Goal: Information Seeking & Learning: Learn about a topic

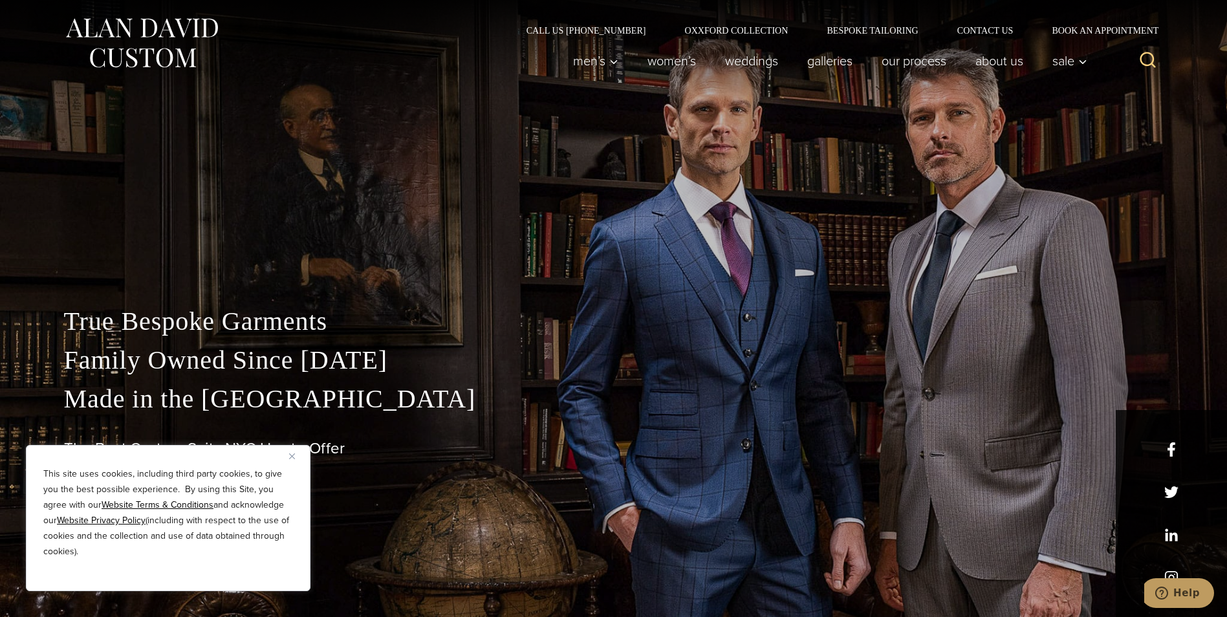
click at [291, 455] on img "Close" at bounding box center [292, 456] width 6 height 6
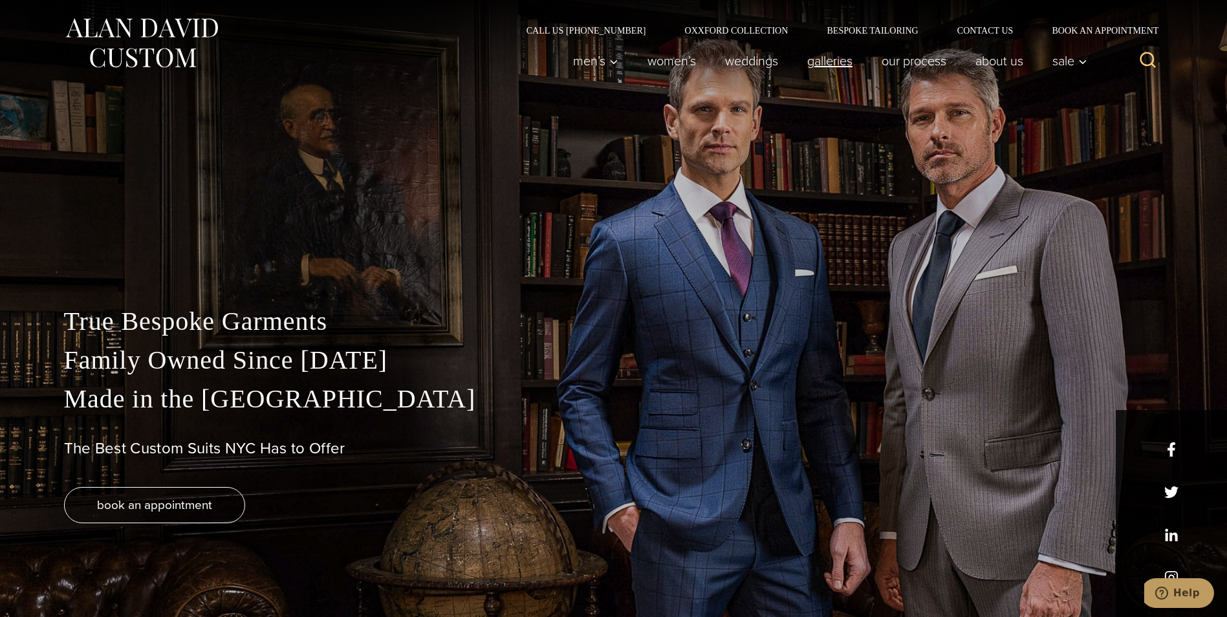
click at [819, 65] on link "Galleries" at bounding box center [829, 61] width 74 height 26
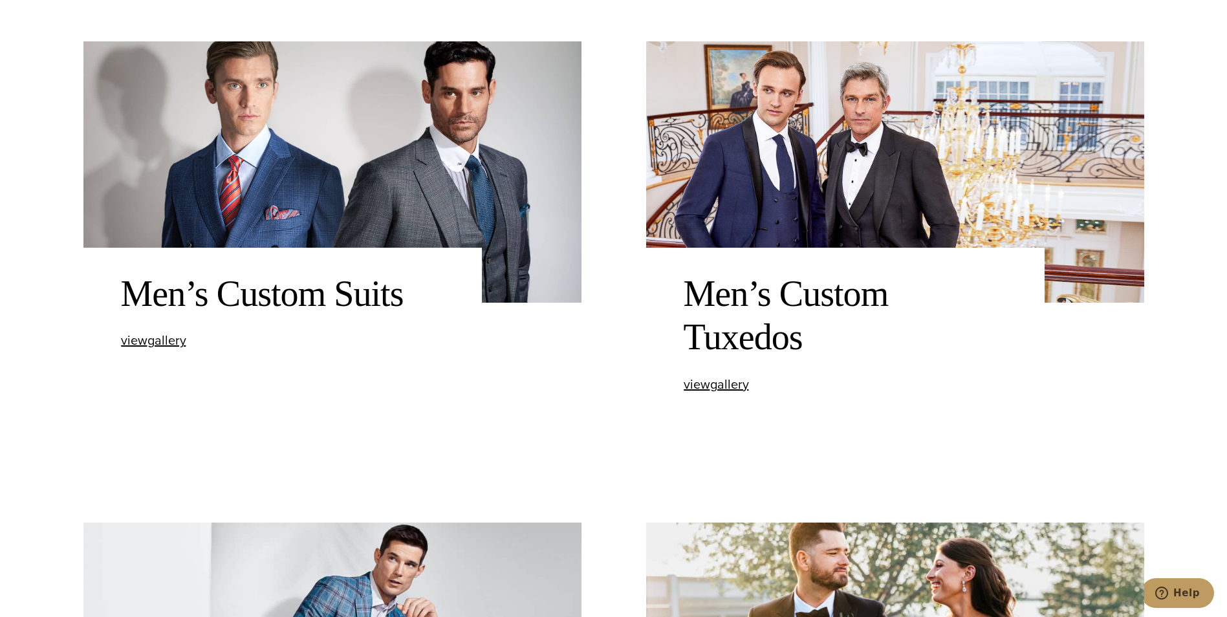
scroll to position [582, 0]
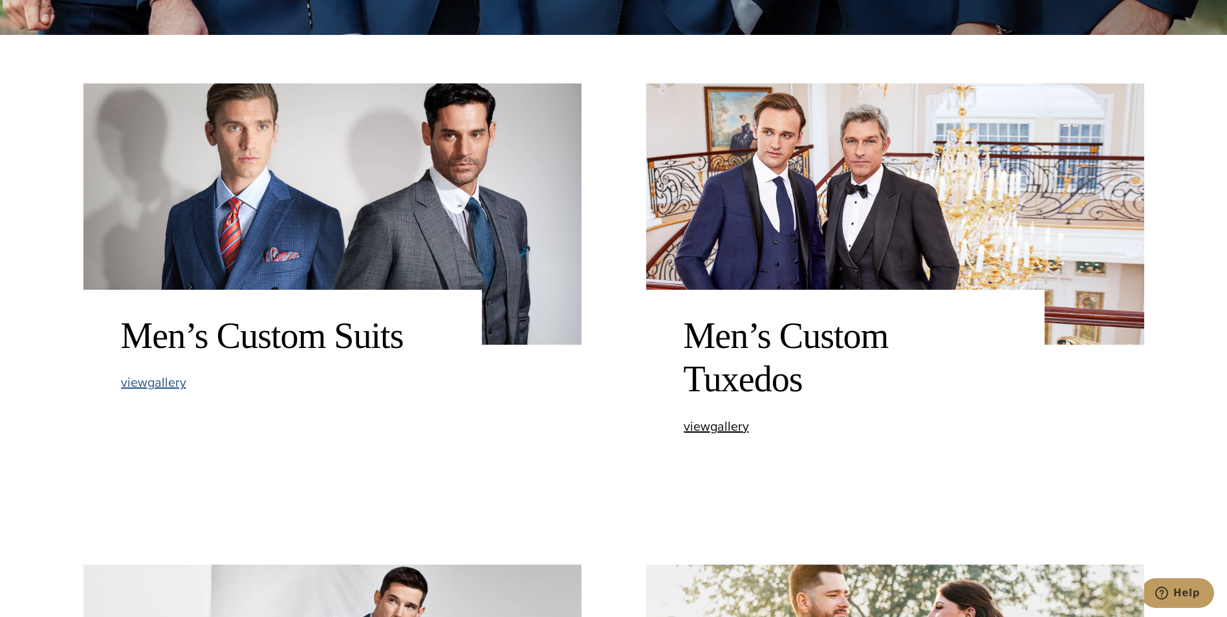
click at [163, 385] on span "view Men’s Custom Suits gallery" at bounding box center [153, 382] width 65 height 19
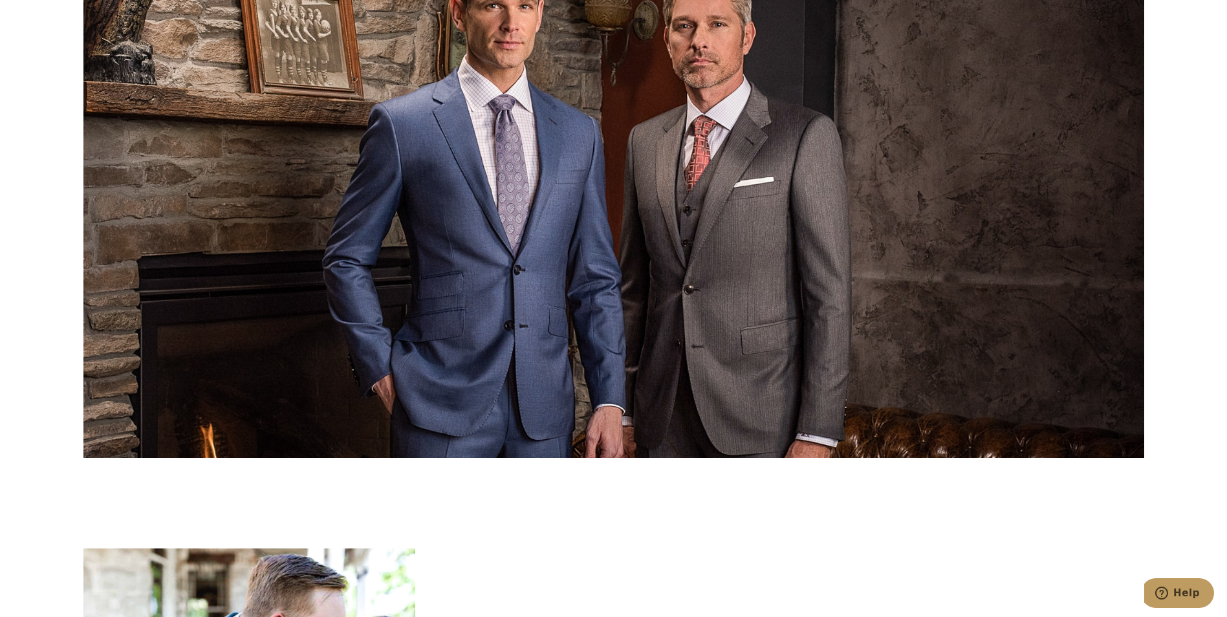
scroll to position [6208, 0]
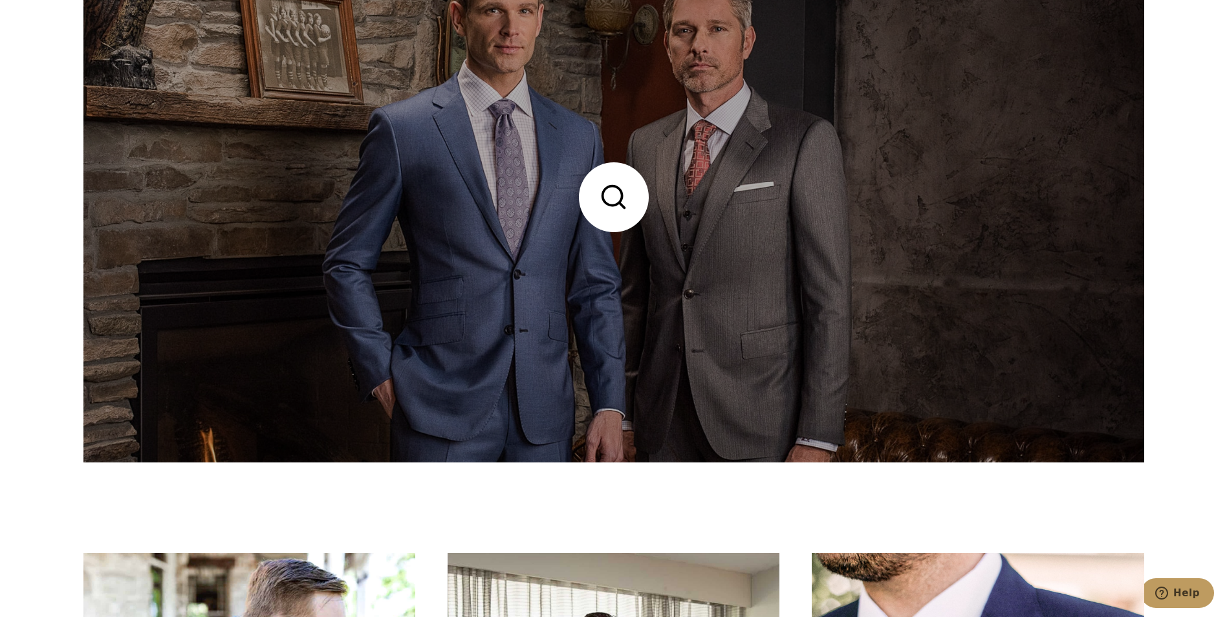
click at [700, 215] on link at bounding box center [613, 197] width 1061 height 530
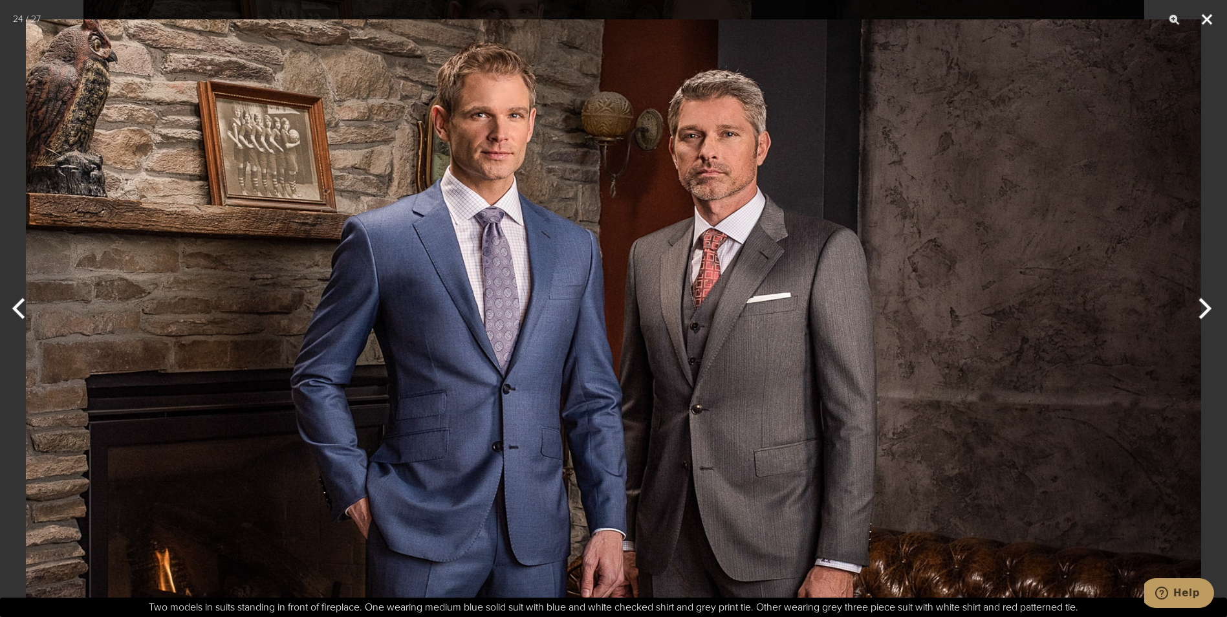
click at [1209, 21] on button "Close" at bounding box center [1207, 19] width 32 height 39
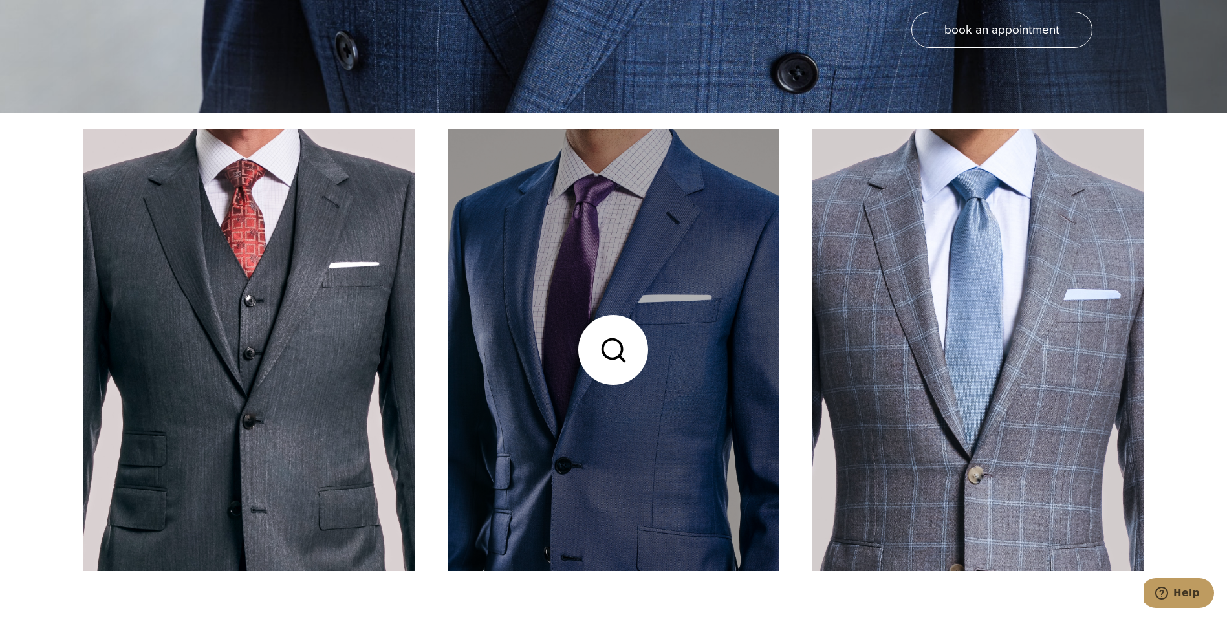
scroll to position [517, 0]
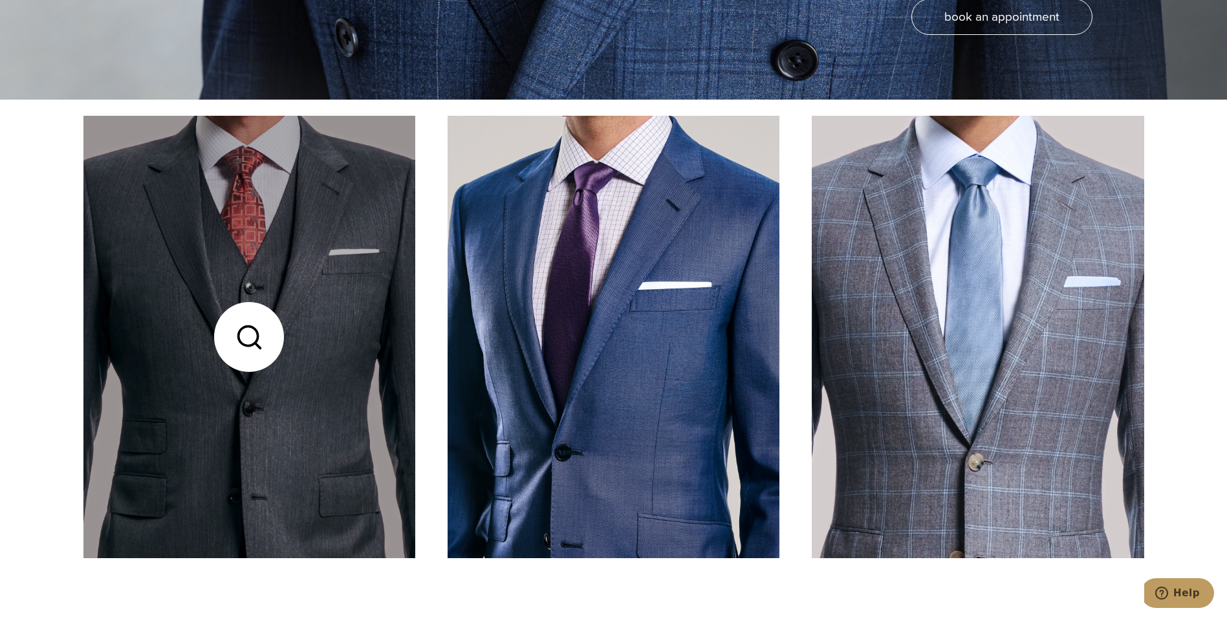
click at [256, 331] on link at bounding box center [249, 337] width 332 height 442
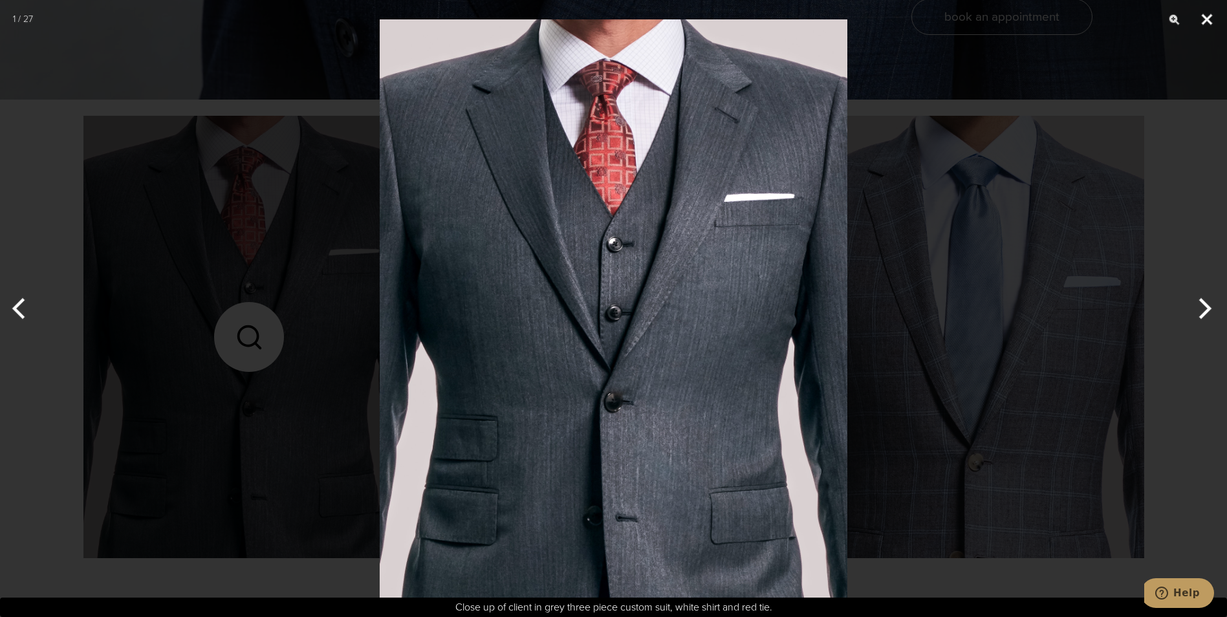
click at [1210, 16] on button "Close" at bounding box center [1207, 19] width 32 height 39
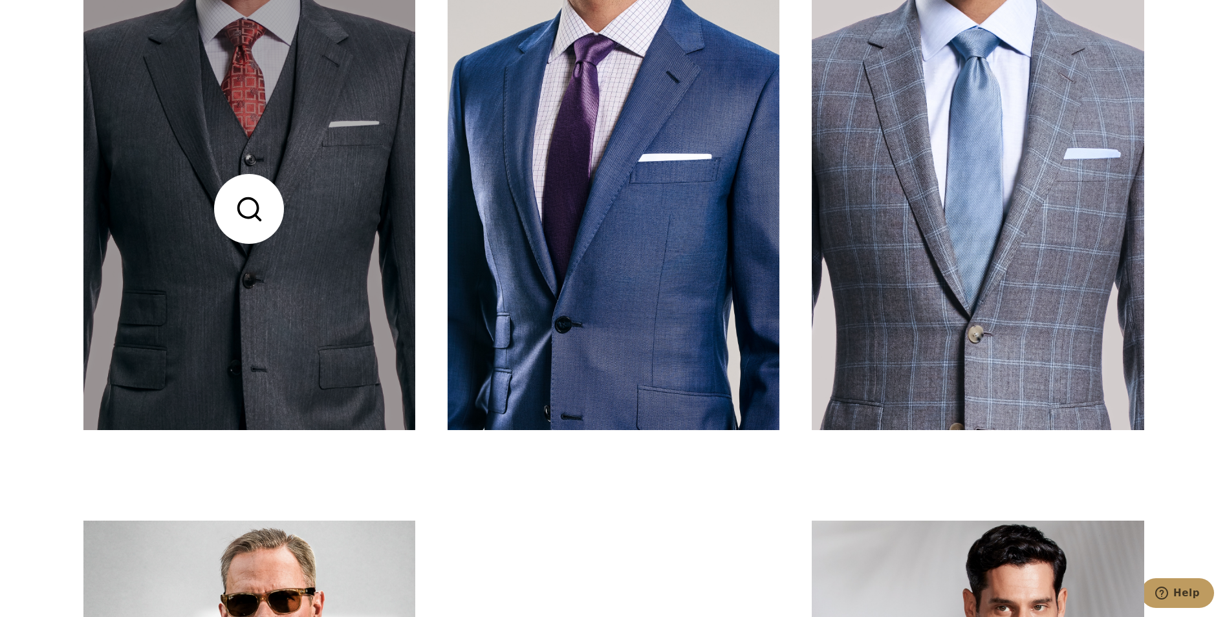
scroll to position [647, 0]
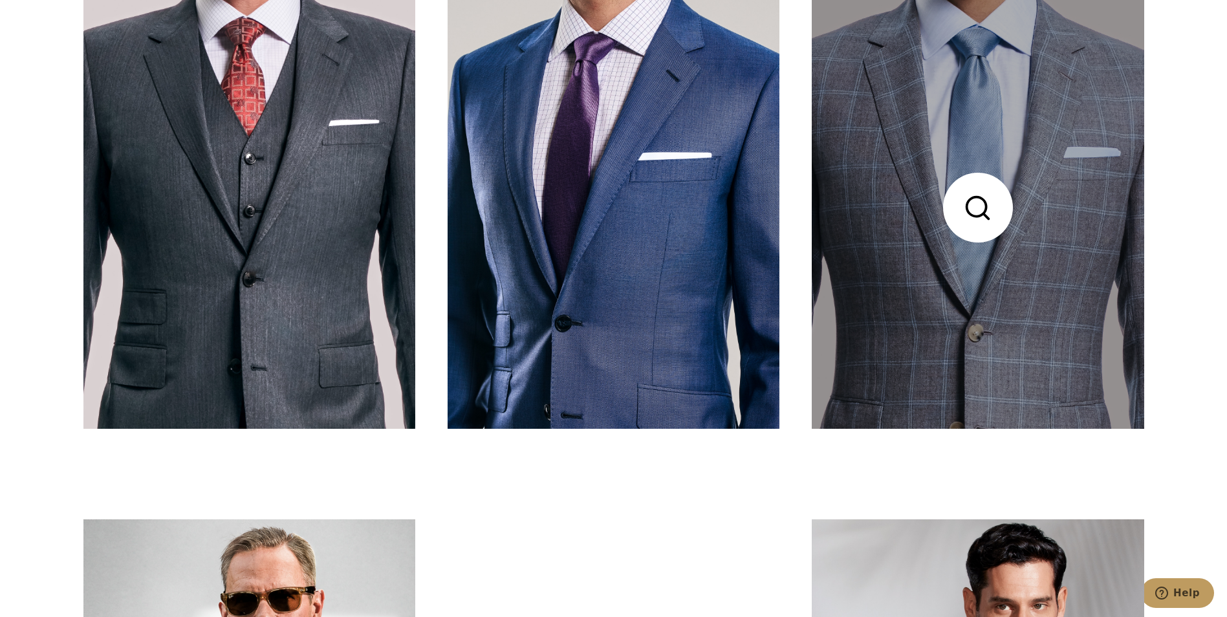
click at [972, 221] on link at bounding box center [978, 207] width 332 height 442
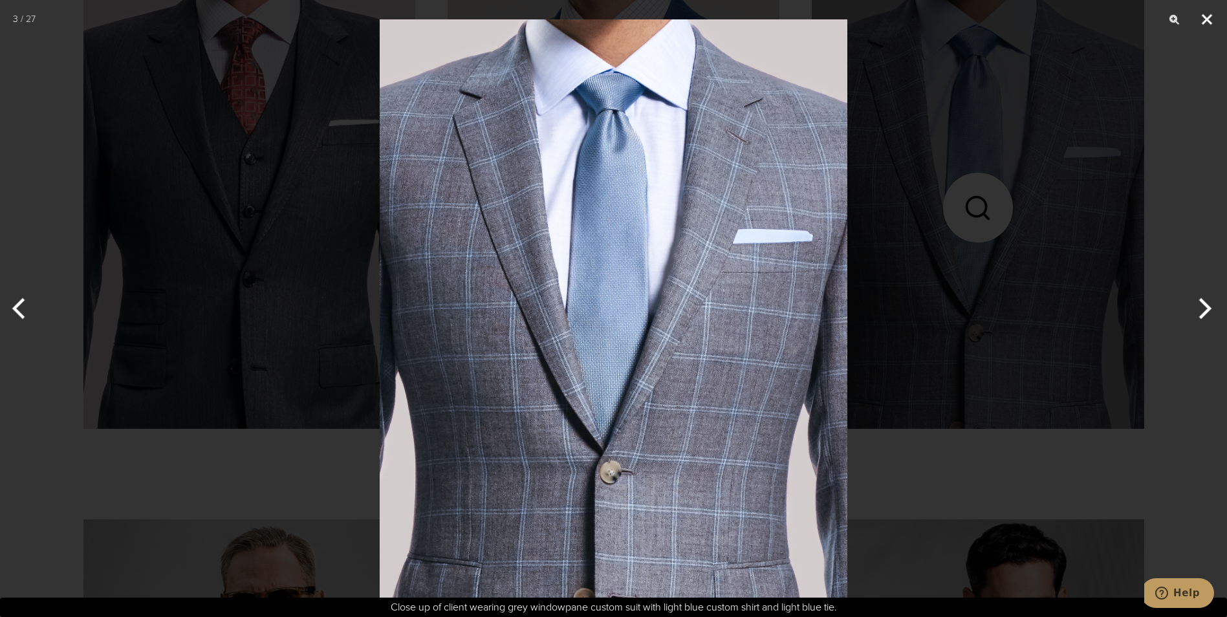
click at [1210, 23] on button "Close" at bounding box center [1207, 19] width 32 height 39
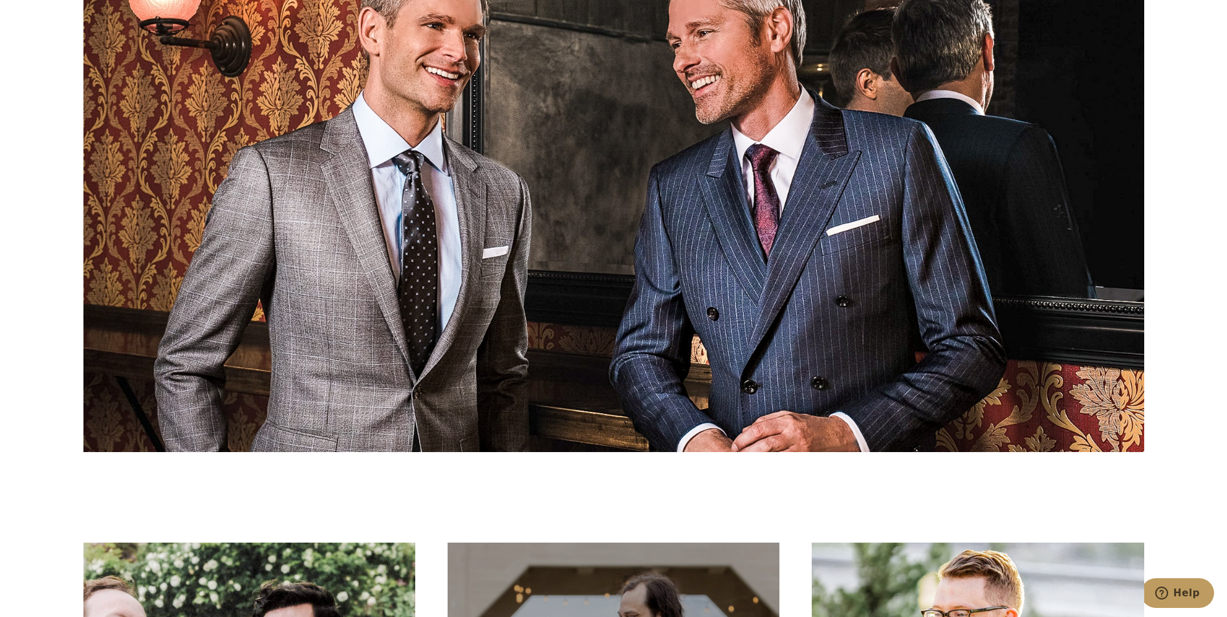
scroll to position [1746, 0]
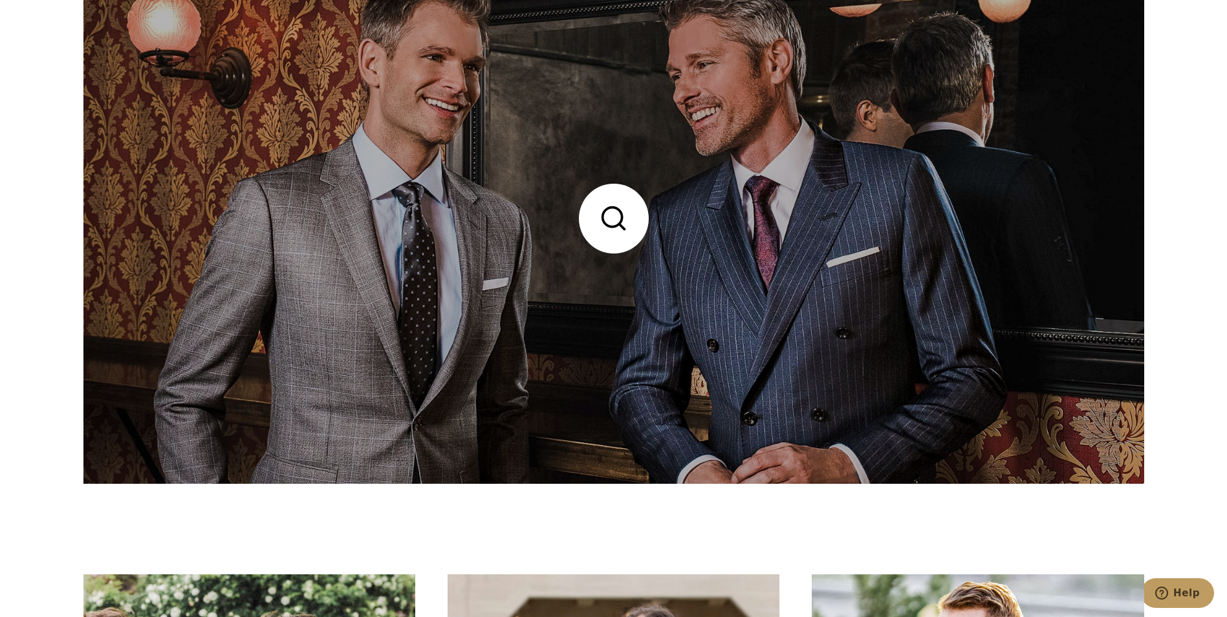
click at [614, 220] on link at bounding box center [613, 218] width 1061 height 530
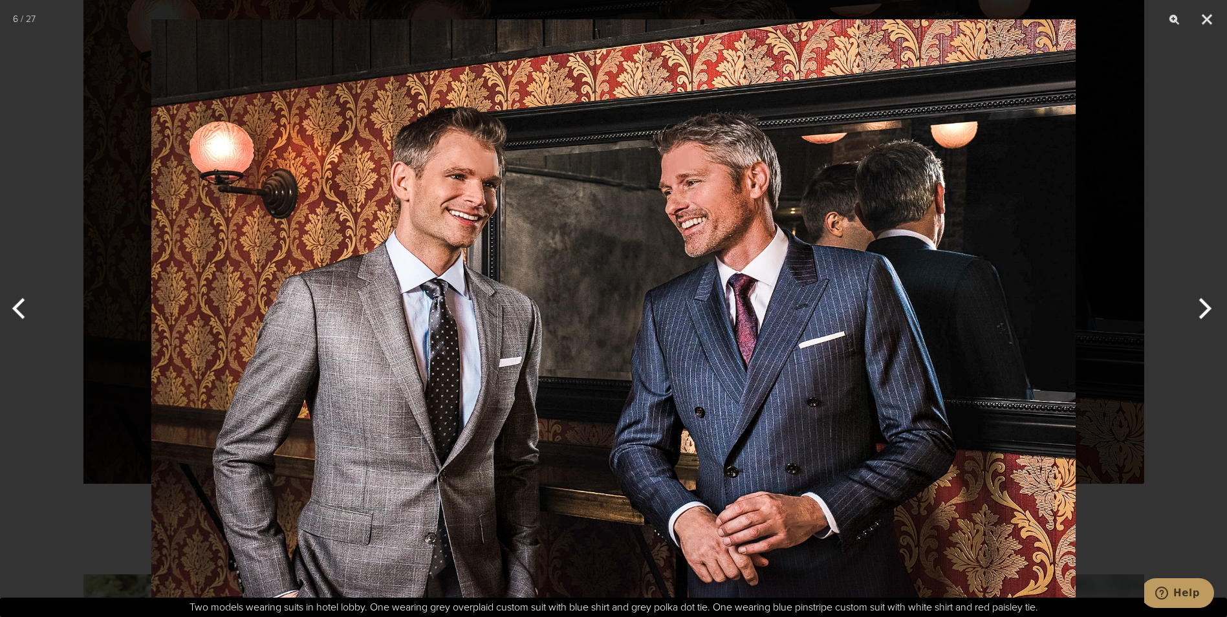
click at [1204, 308] on button "Next" at bounding box center [1202, 308] width 49 height 65
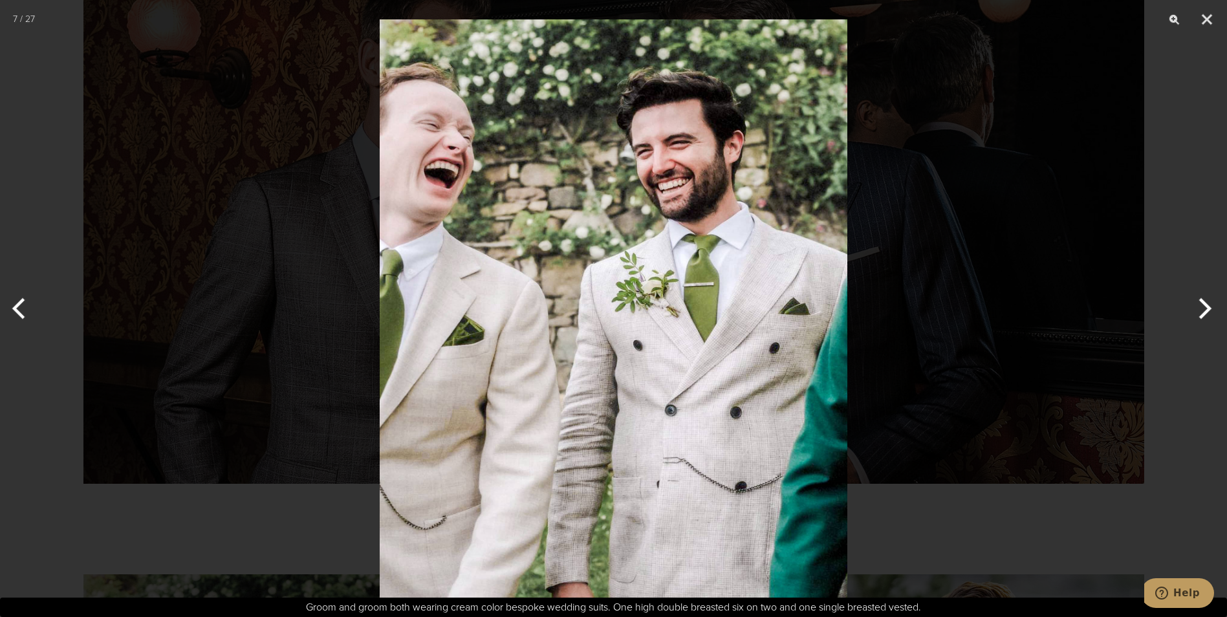
click at [1207, 307] on button "Next" at bounding box center [1202, 308] width 49 height 65
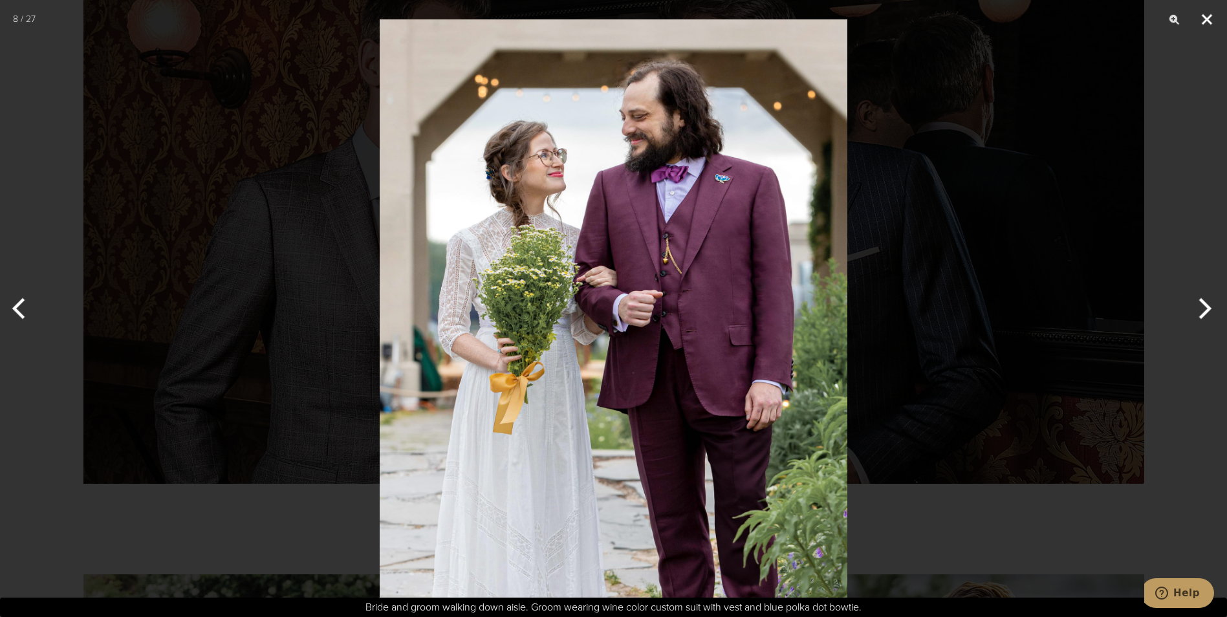
click at [1212, 17] on button "Close" at bounding box center [1207, 19] width 32 height 39
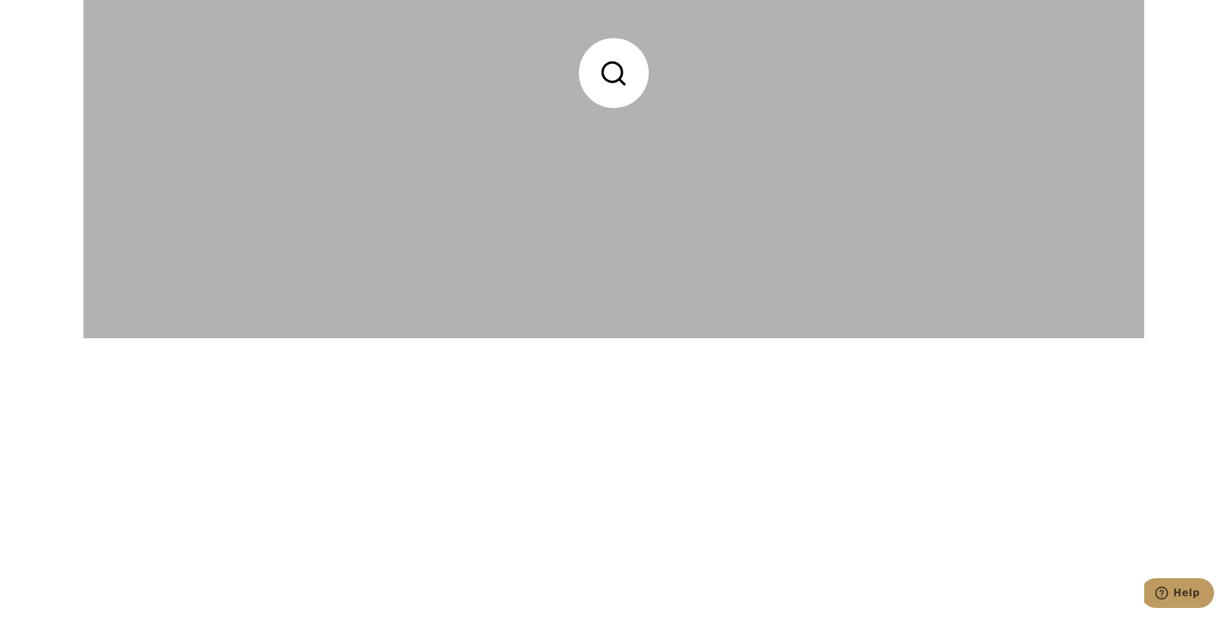
scroll to position [4139, 0]
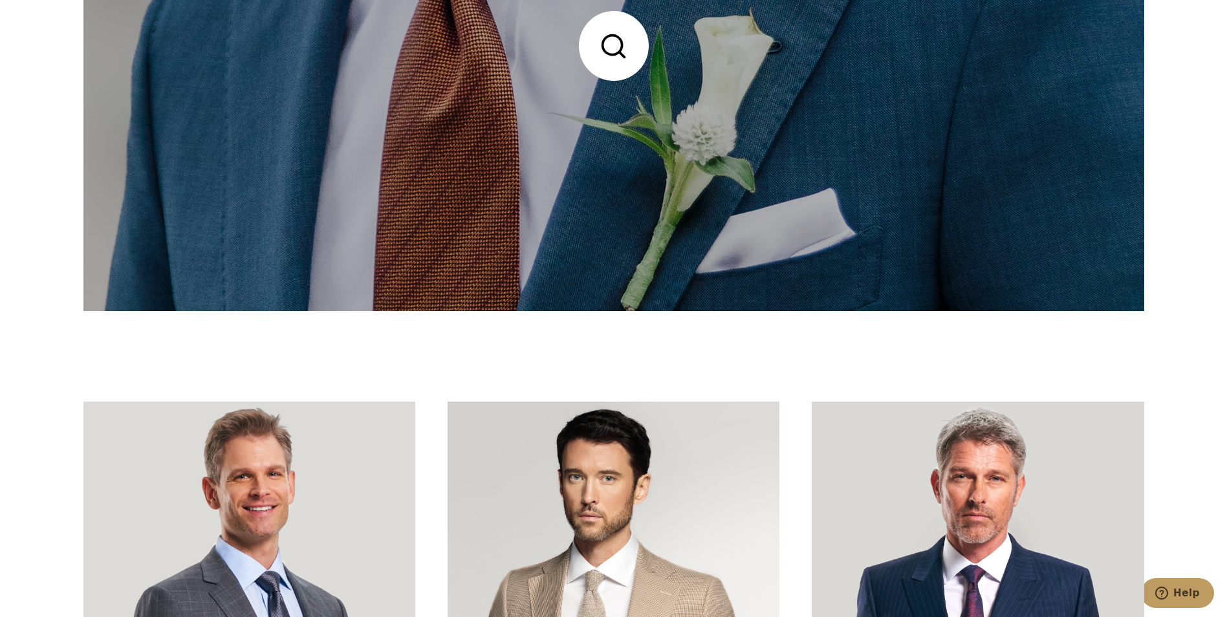
click at [620, 48] on link at bounding box center [613, 46] width 1061 height 530
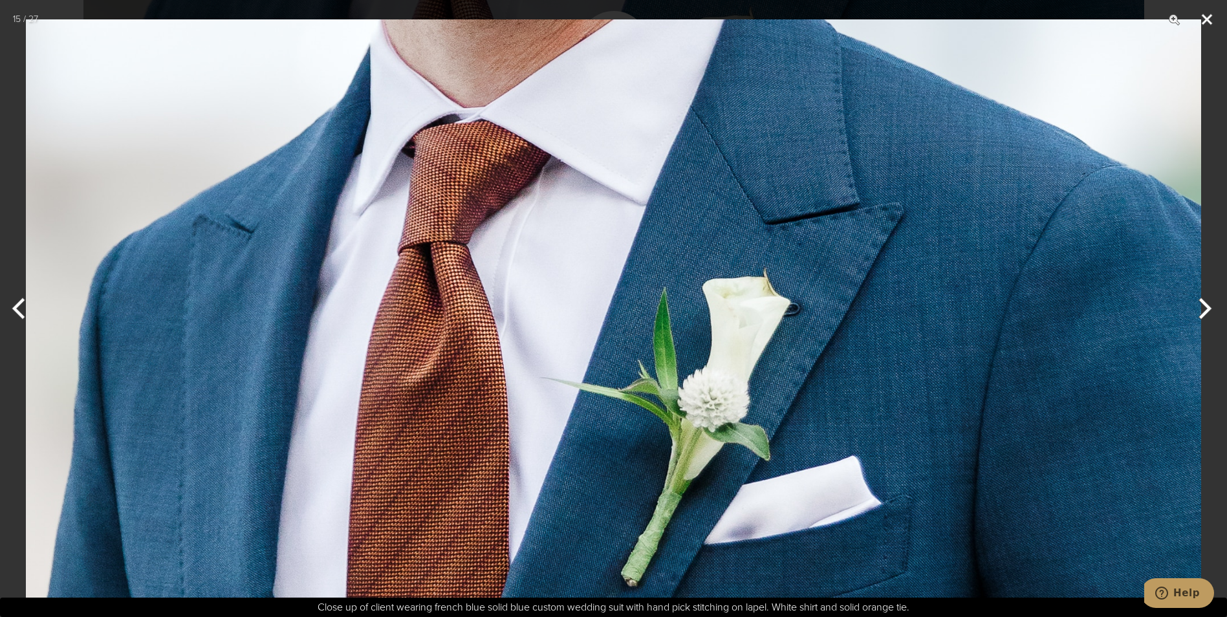
click at [1210, 17] on button "Close" at bounding box center [1207, 19] width 32 height 39
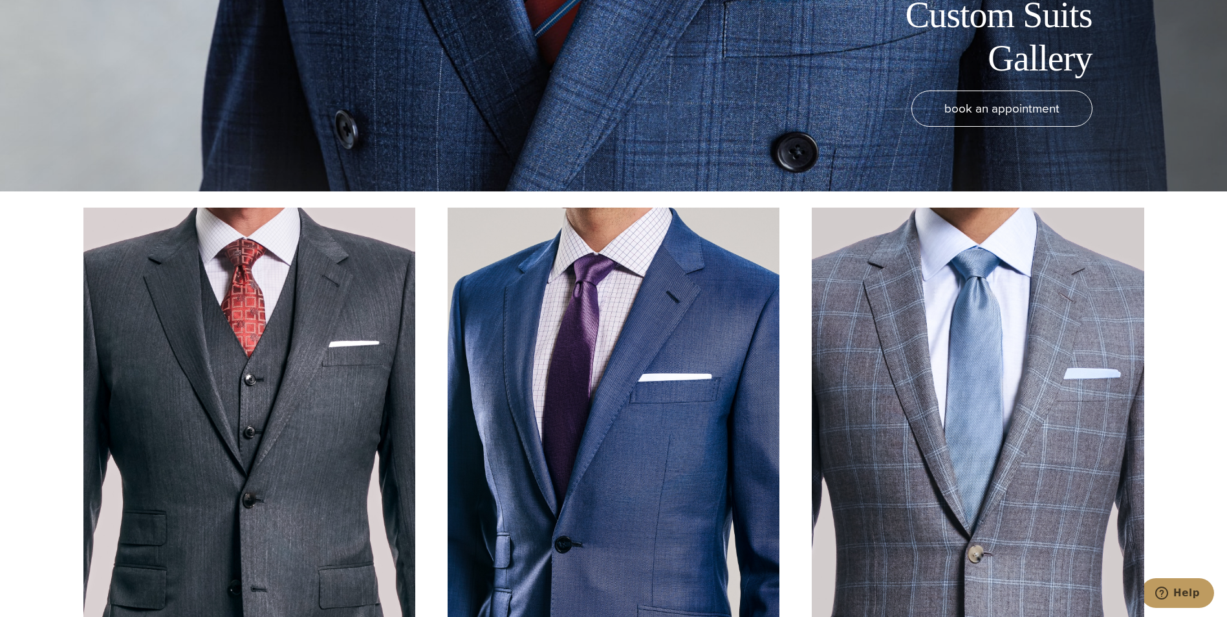
scroll to position [453, 0]
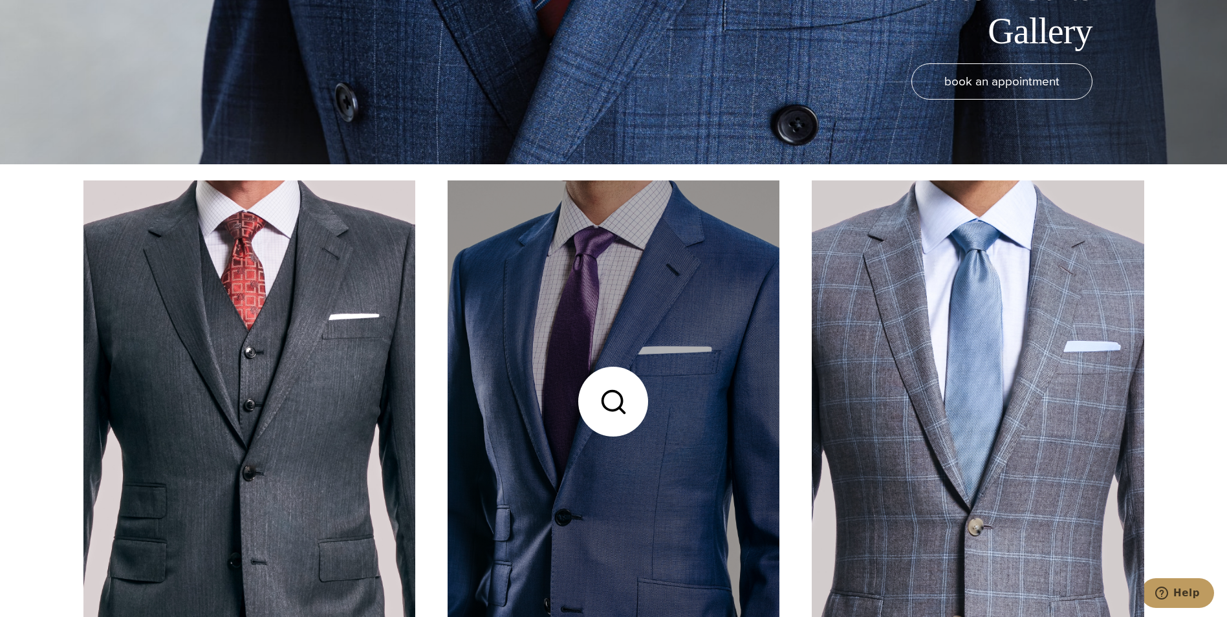
click at [623, 402] on link at bounding box center [614, 401] width 332 height 442
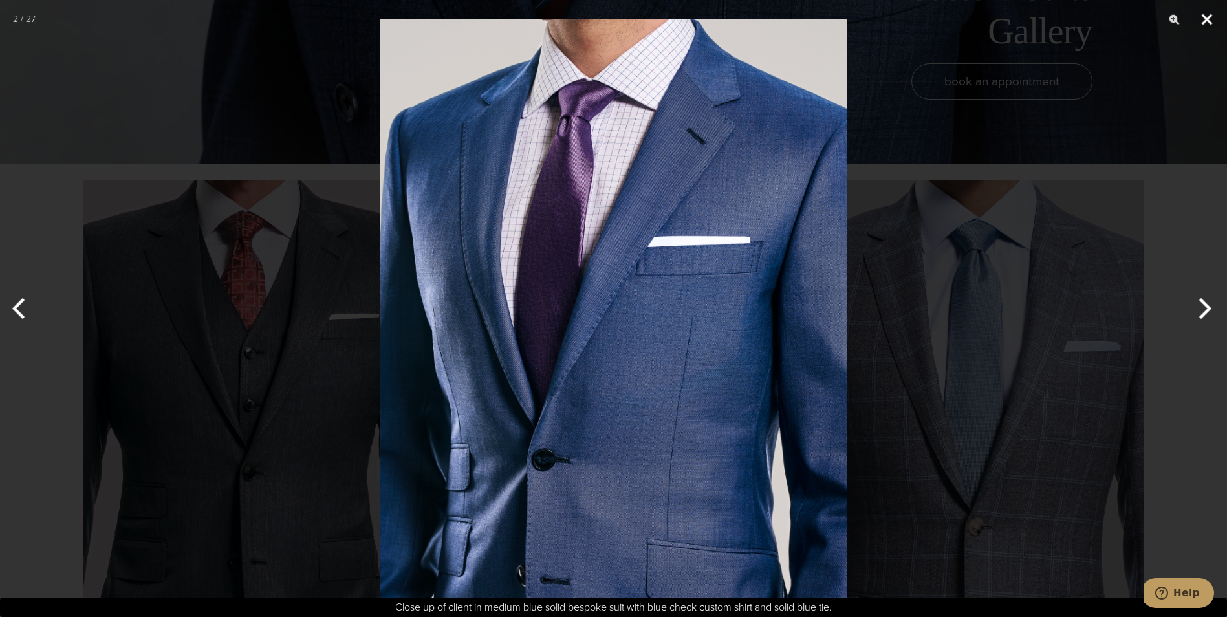
click at [1209, 22] on button "Close" at bounding box center [1207, 19] width 32 height 39
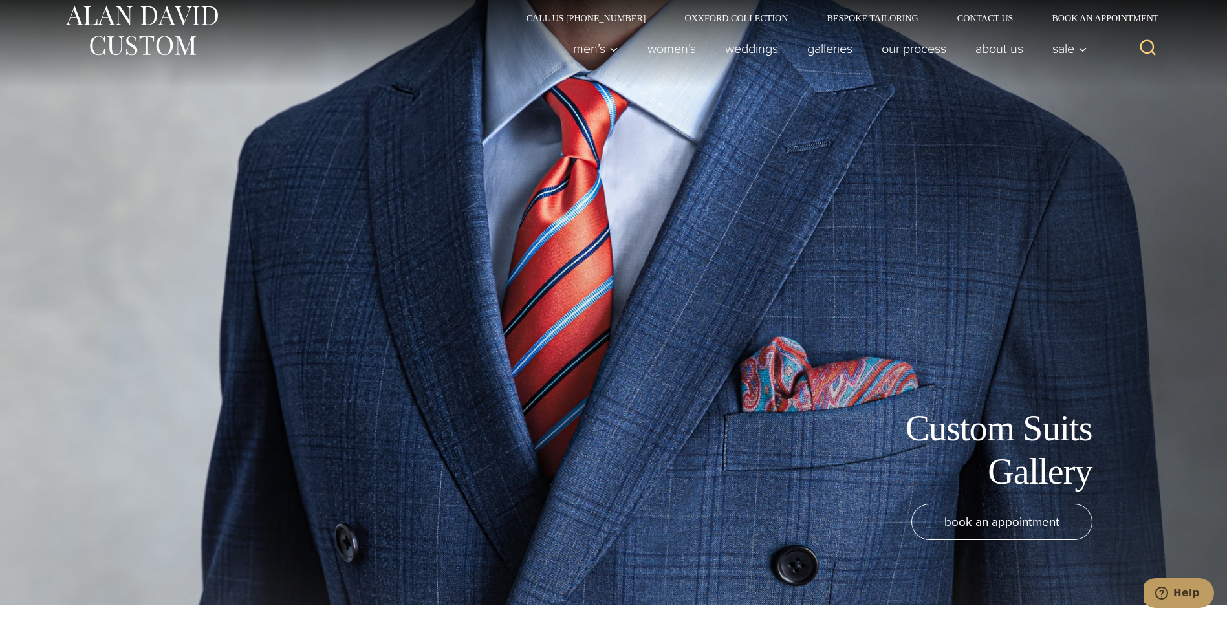
scroll to position [0, 0]
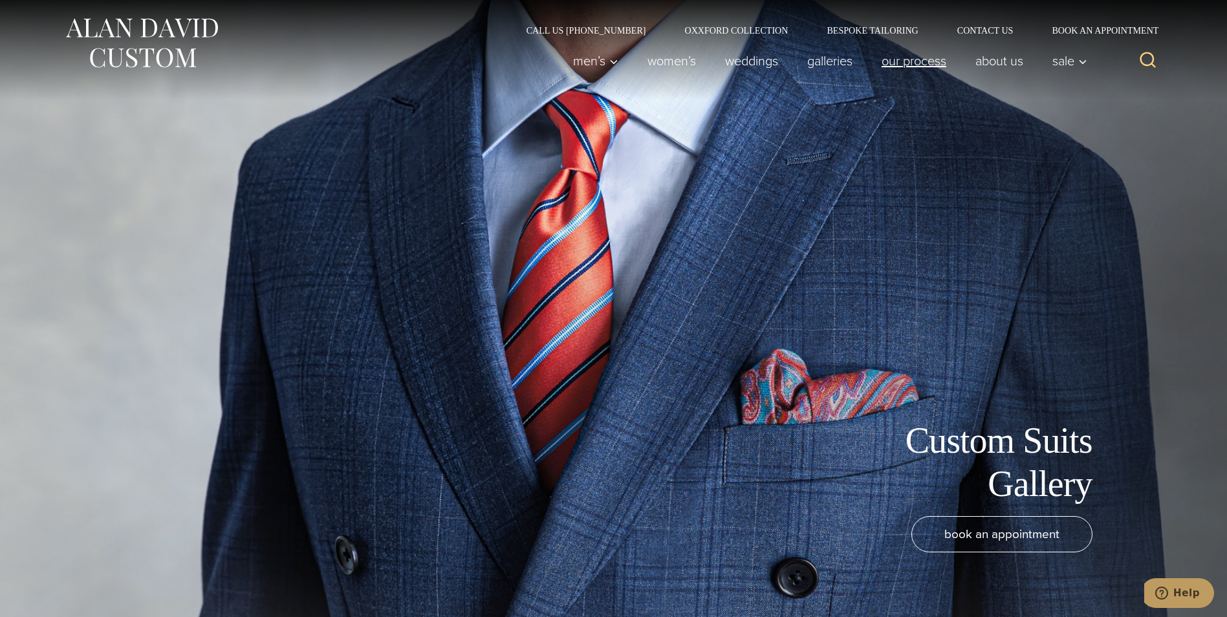
click at [900, 64] on link "Our Process" at bounding box center [914, 61] width 94 height 26
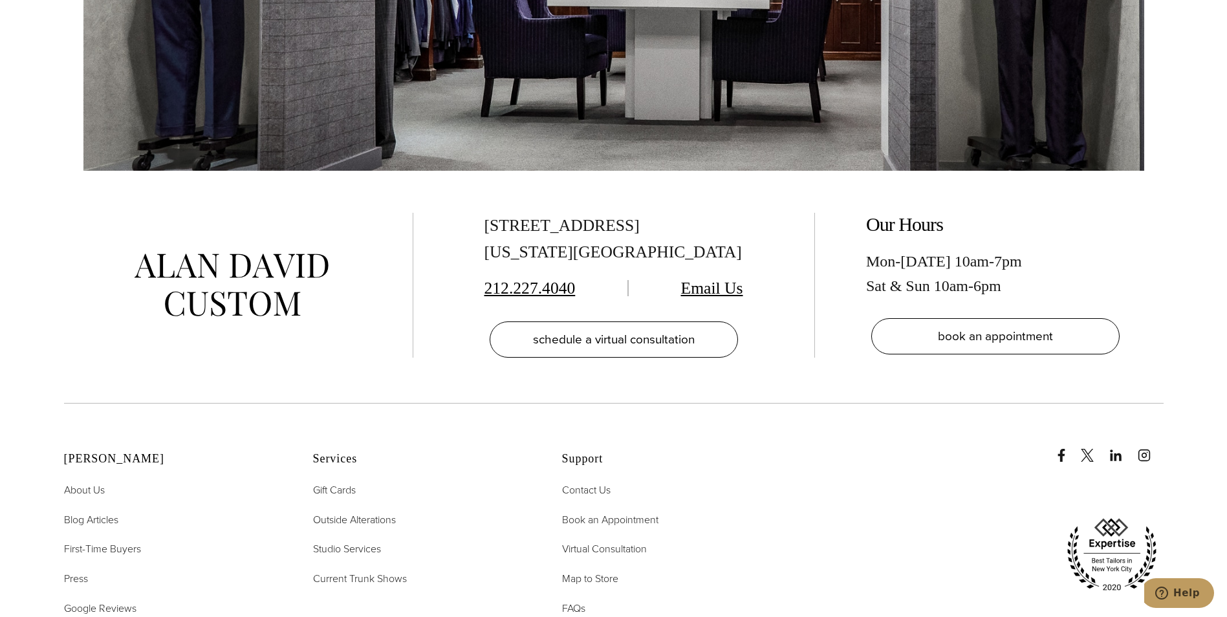
scroll to position [4498, 0]
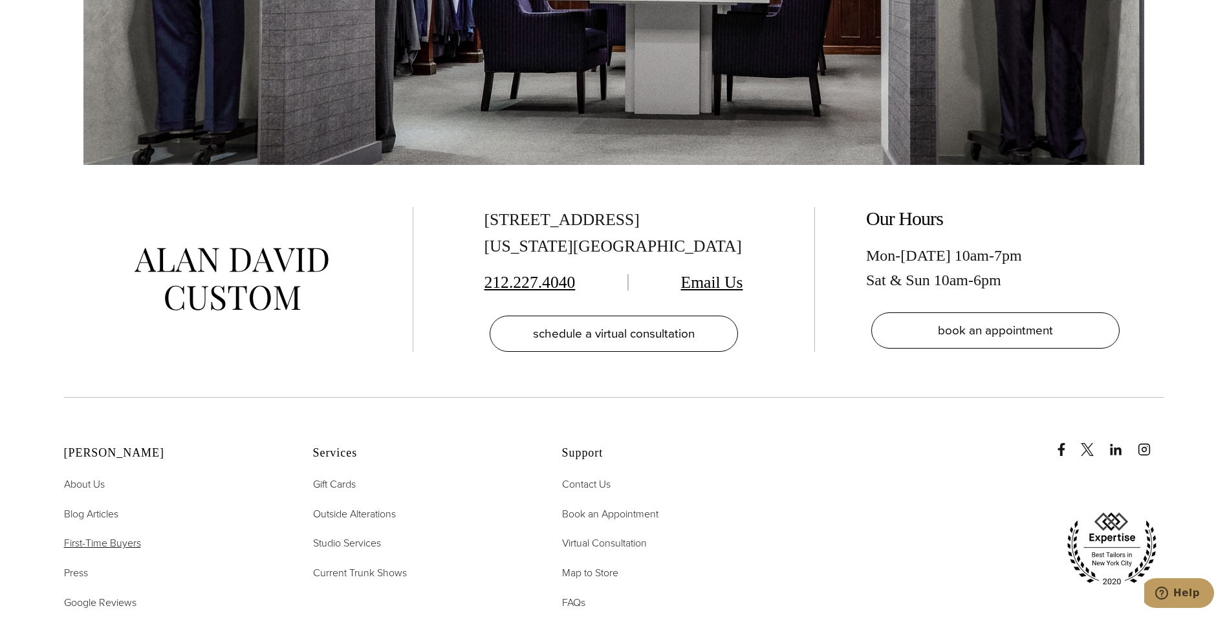
click at [89, 535] on span "First-Time Buyers" at bounding box center [102, 542] width 77 height 15
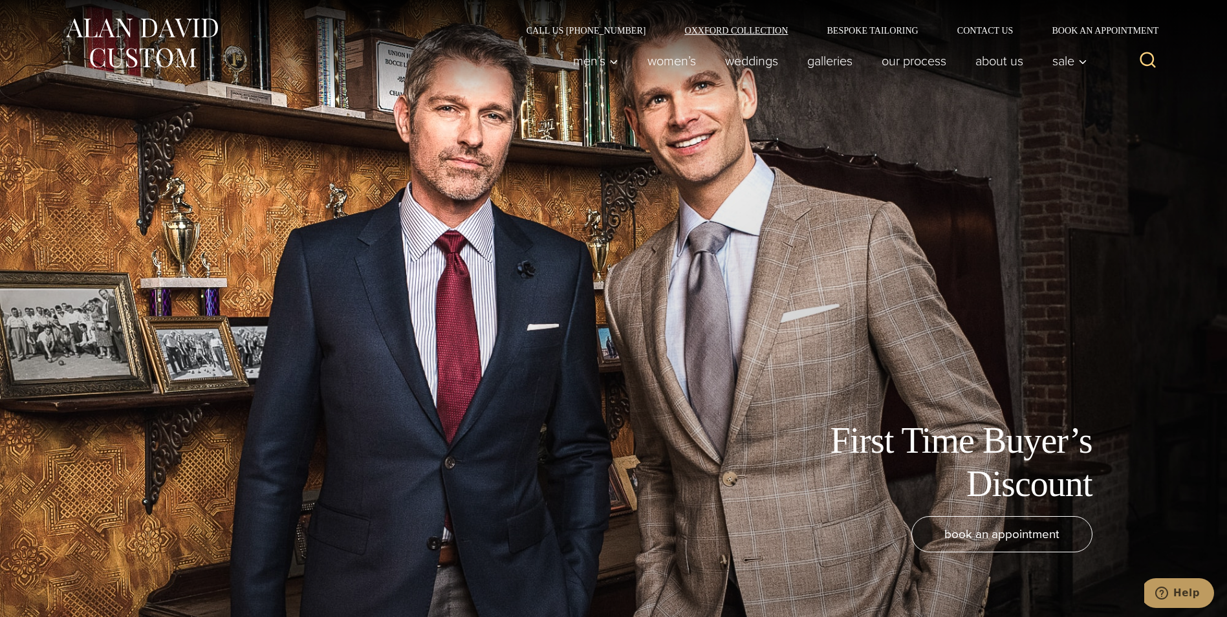
click at [755, 28] on link "Oxxford Collection" at bounding box center [736, 30] width 142 height 9
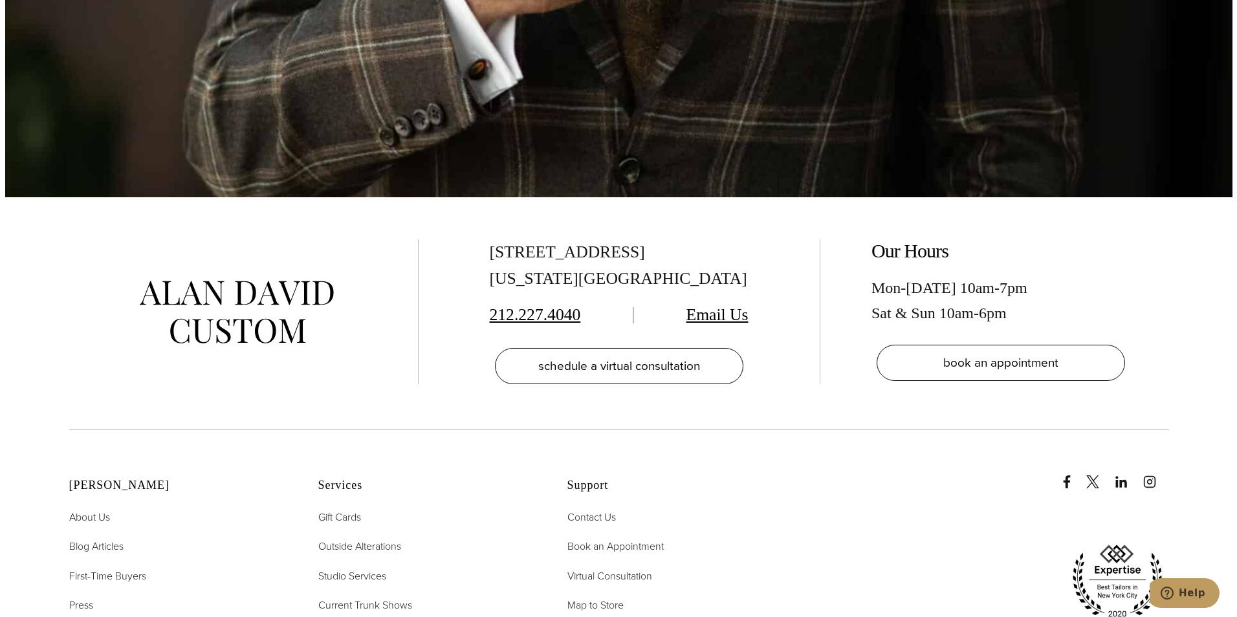
scroll to position [5238, 0]
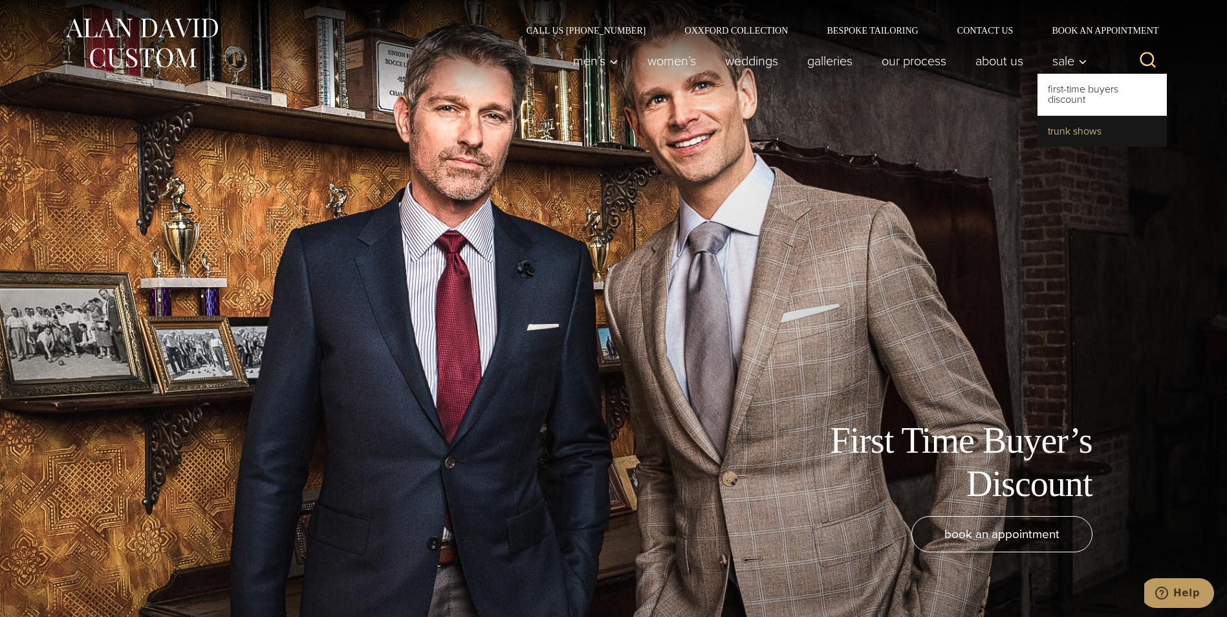
click at [1066, 133] on link "Trunk Shows" at bounding box center [1101, 131] width 129 height 31
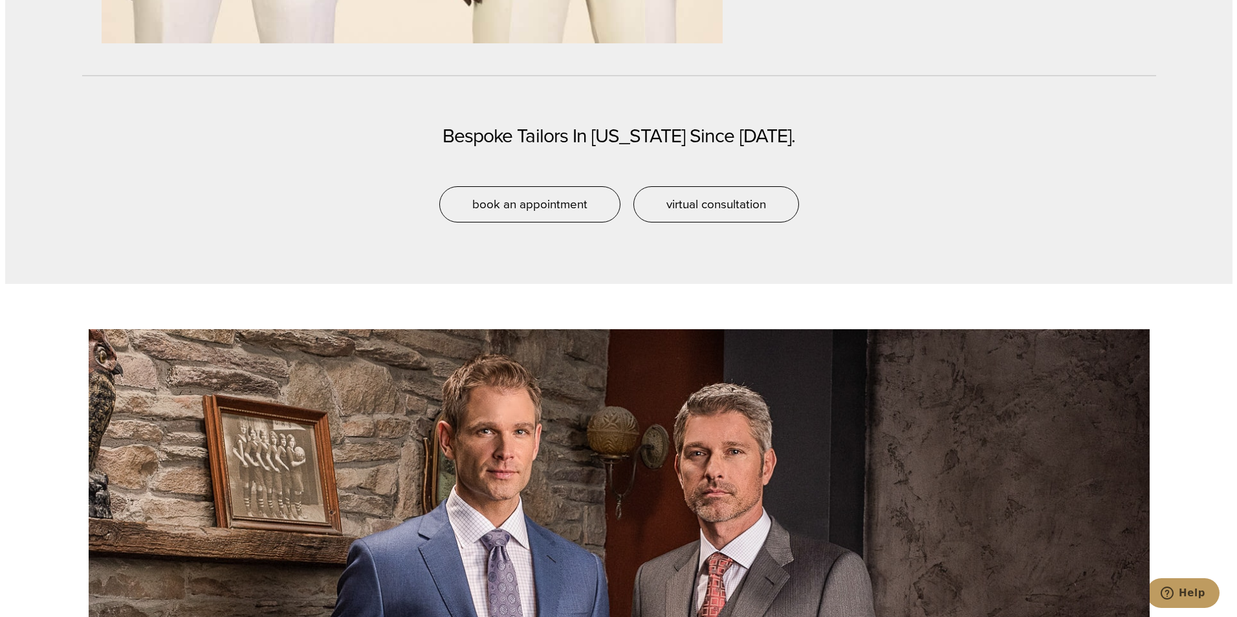
scroll to position [3234, 0]
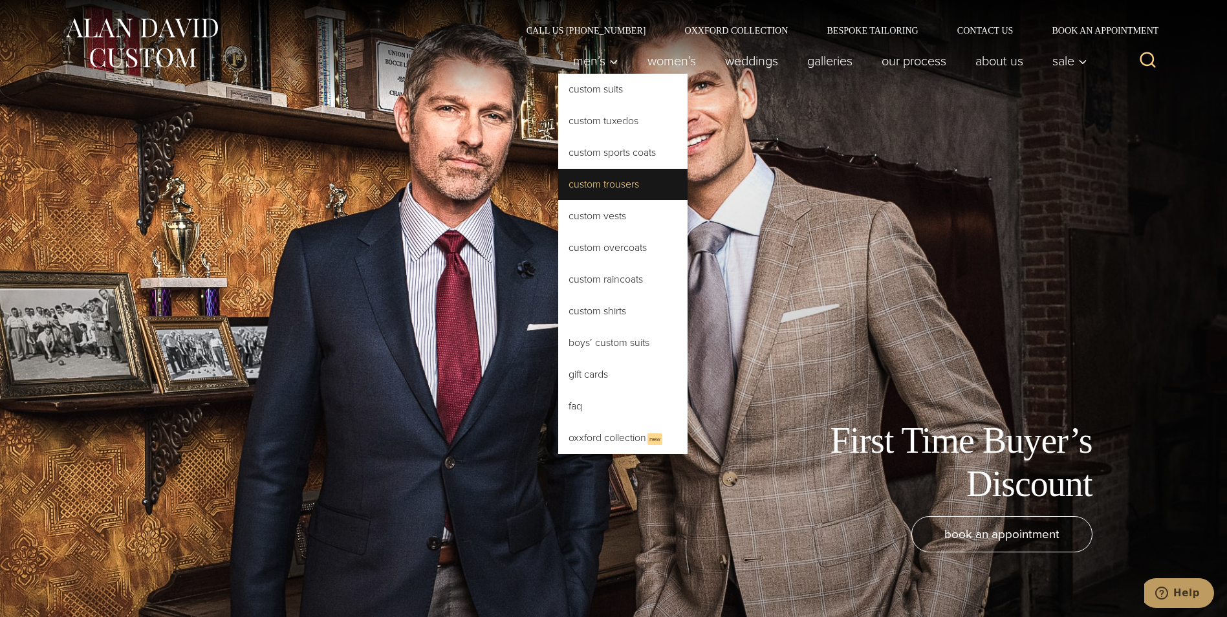
click at [599, 181] on link "Custom Trousers" at bounding box center [622, 184] width 129 height 31
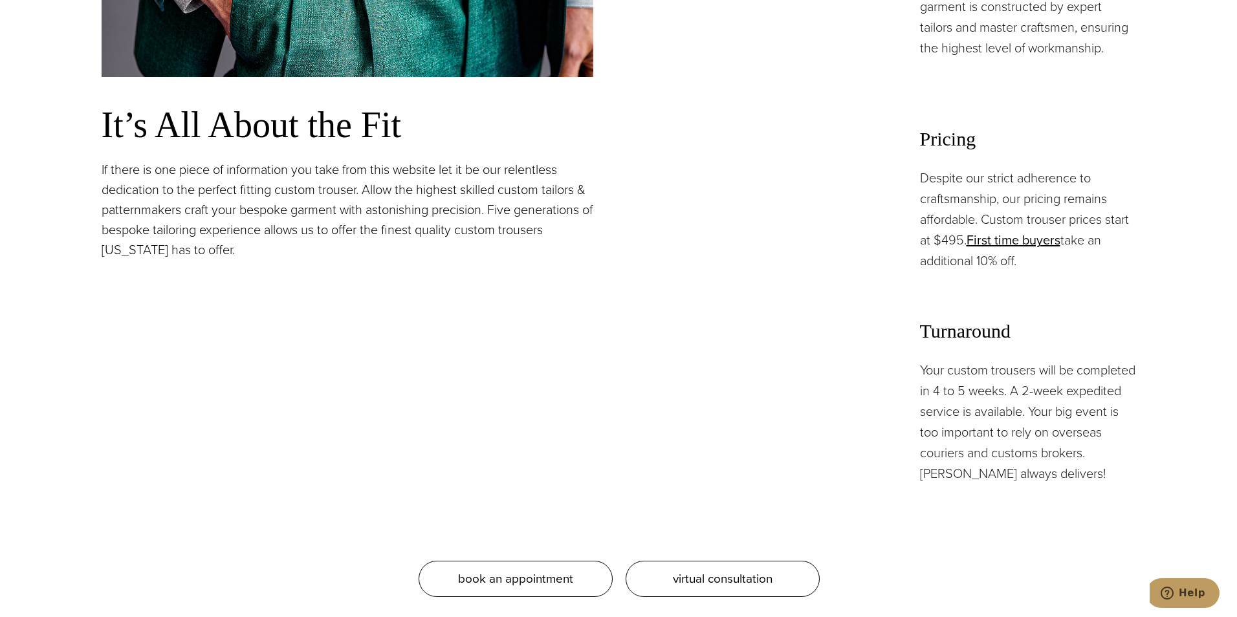
scroll to position [1164, 0]
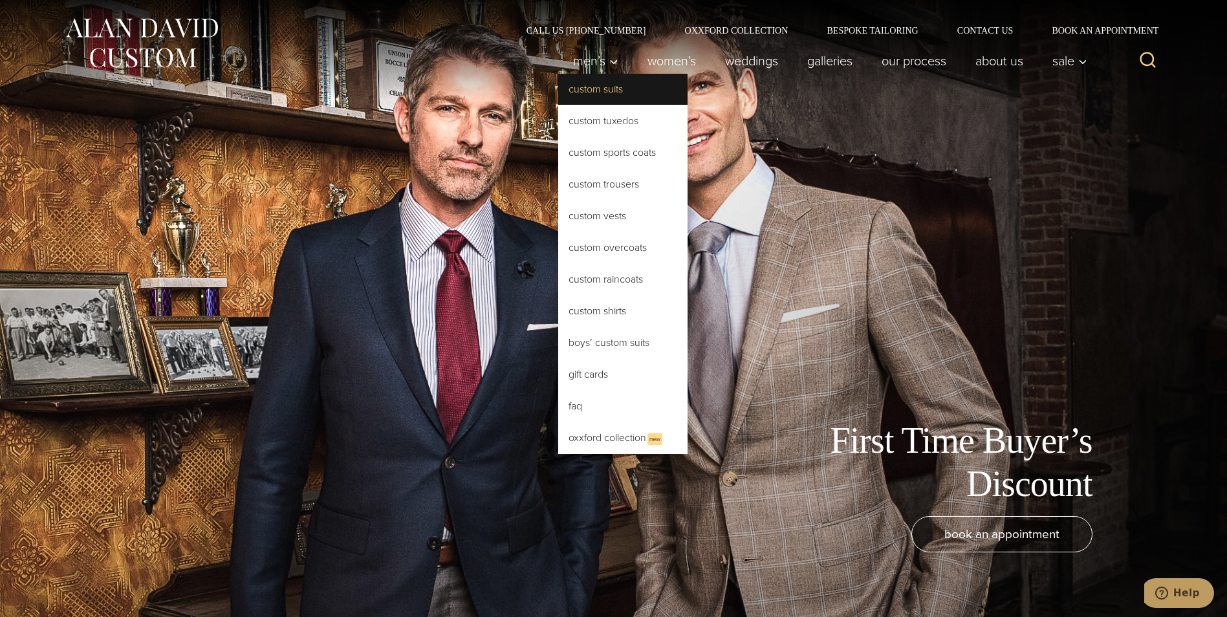
click at [577, 92] on link "Custom Suits" at bounding box center [622, 89] width 129 height 31
